Goal: Transaction & Acquisition: Book appointment/travel/reservation

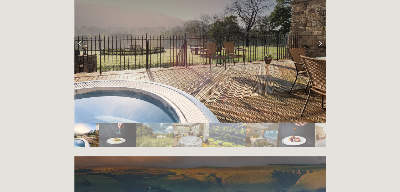
scroll to position [869, 0]
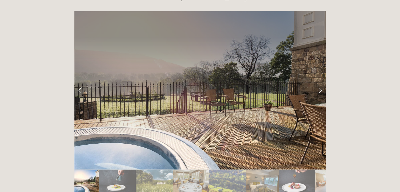
click at [320, 82] on link "Next Slide" at bounding box center [321, 90] width 12 height 16
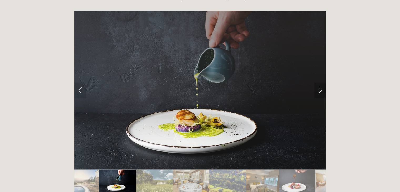
click at [320, 82] on link "Next Slide" at bounding box center [321, 90] width 12 height 16
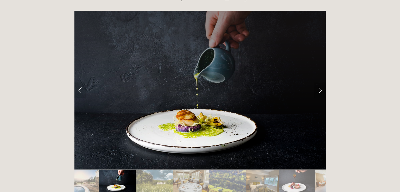
click at [318, 82] on link "Next Slide" at bounding box center [321, 90] width 12 height 16
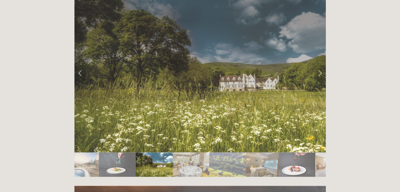
scroll to position [895, 0]
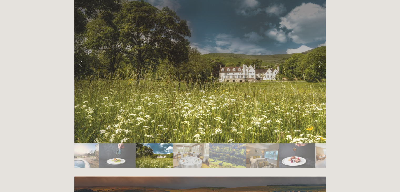
drag, startPoint x: 317, startPoint y: 49, endPoint x: 319, endPoint y: 42, distance: 6.8
click at [317, 153] on div at bounding box center [201, 153] width 252 height 0
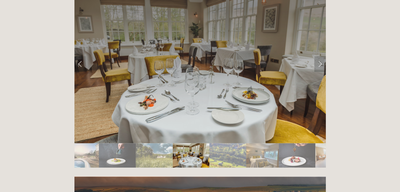
click at [319, 56] on link "Next Slide" at bounding box center [321, 64] width 12 height 16
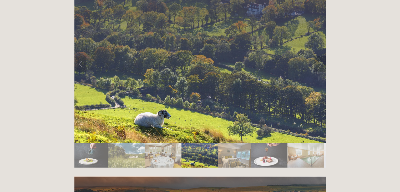
click at [319, 56] on link "Next Slide" at bounding box center [321, 64] width 12 height 16
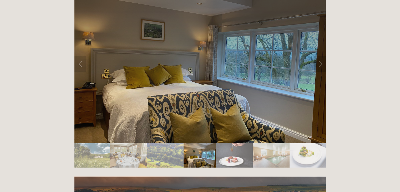
click at [319, 56] on link "Next Slide" at bounding box center [321, 64] width 12 height 16
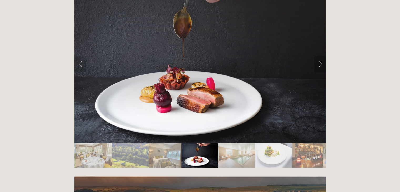
click at [319, 56] on link "Next Slide" at bounding box center [321, 64] width 12 height 16
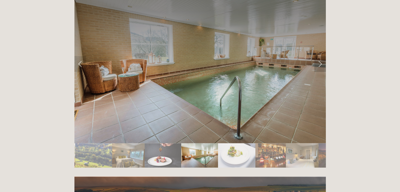
click at [319, 56] on link "Next Slide" at bounding box center [321, 64] width 12 height 16
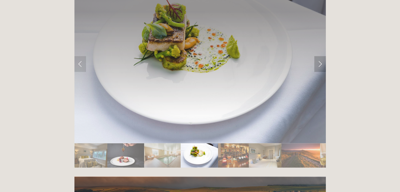
click at [319, 56] on link "Next Slide" at bounding box center [321, 64] width 12 height 16
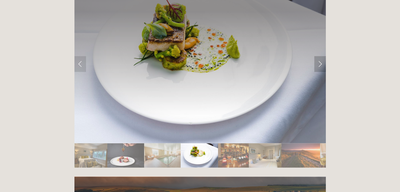
click at [319, 56] on link "Next Slide" at bounding box center [321, 64] width 12 height 16
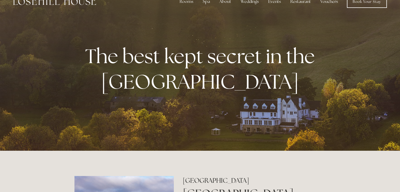
scroll to position [0, 0]
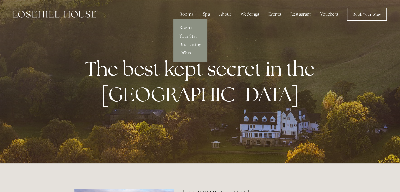
click at [193, 29] on link "Rooms" at bounding box center [191, 28] width 34 height 8
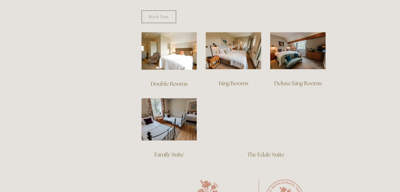
scroll to position [369, 0]
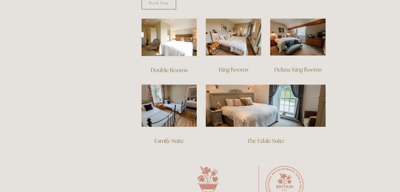
click at [174, 137] on link "Family Suite" at bounding box center [169, 140] width 29 height 7
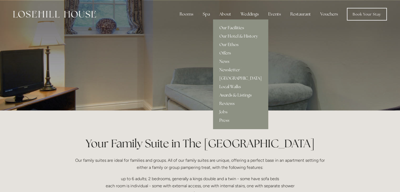
click at [228, 28] on link "Our Facilities" at bounding box center [240, 28] width 55 height 8
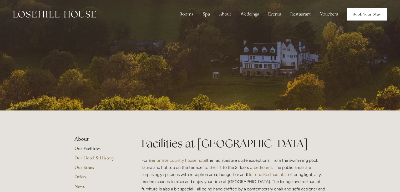
click at [353, 16] on link "Book Your Stay" at bounding box center [367, 14] width 40 height 13
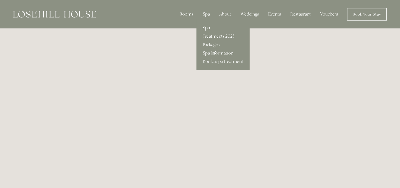
click at [209, 26] on link "Spa" at bounding box center [223, 28] width 53 height 8
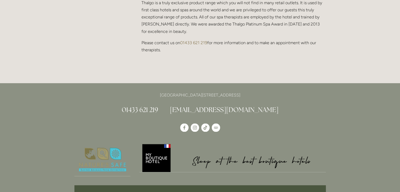
scroll to position [500, 0]
